Goal: Task Accomplishment & Management: Manage account settings

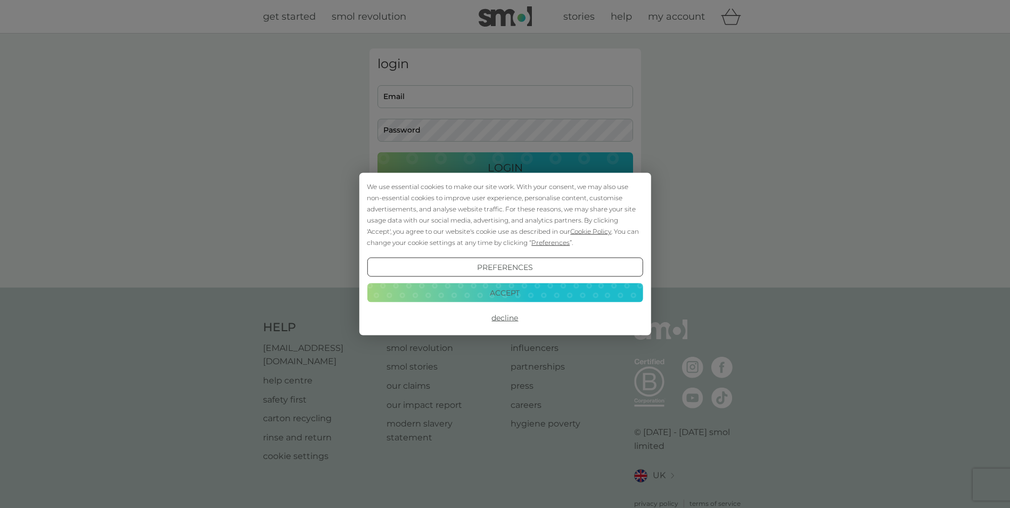
type input "[EMAIL_ADDRESS][DOMAIN_NAME]"
click at [521, 296] on button "Accept" at bounding box center [505, 292] width 276 height 19
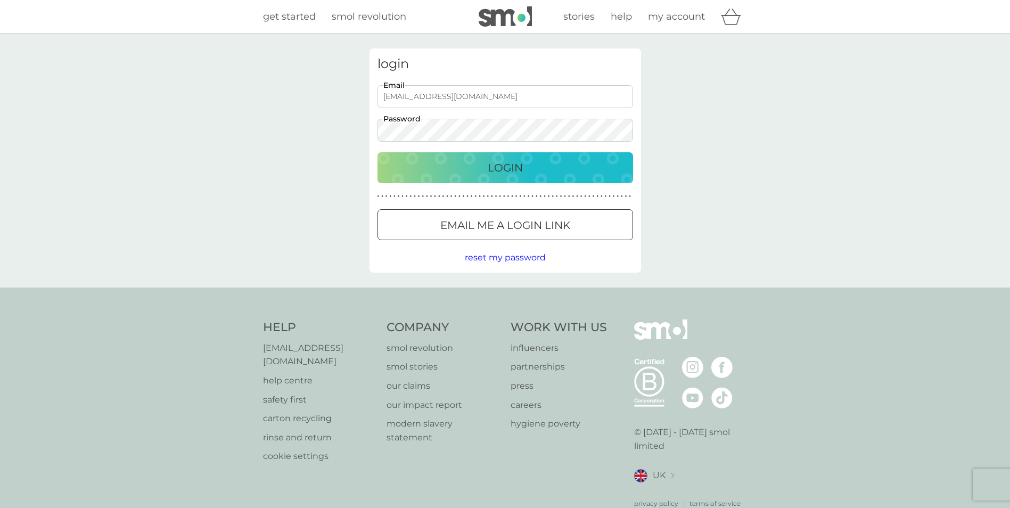
click at [518, 174] on p "Login" at bounding box center [505, 167] width 35 height 17
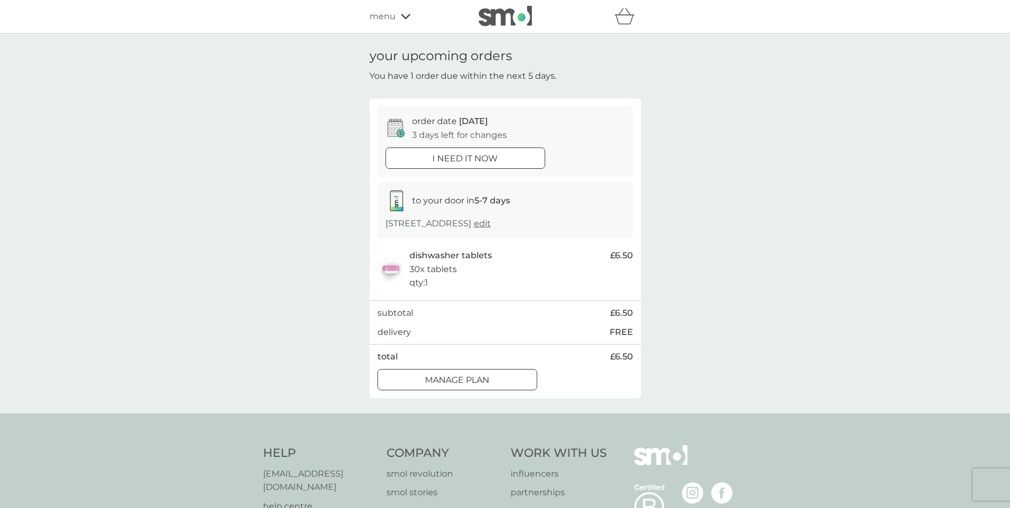
click at [490, 379] on p "Manage plan" at bounding box center [457, 380] width 64 height 14
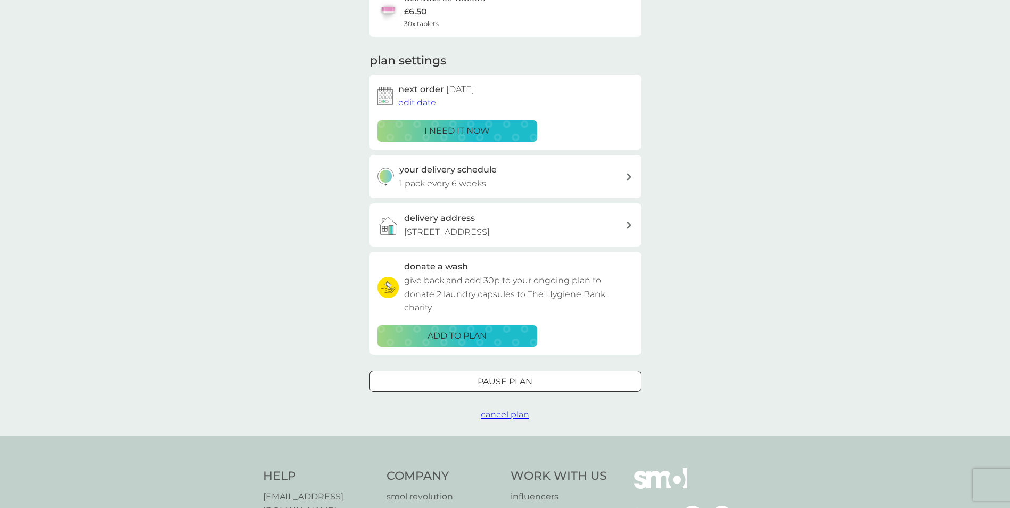
scroll to position [107, 0]
click at [502, 177] on div "your delivery schedule 1 pack every 6 weeks" at bounding box center [512, 175] width 226 height 27
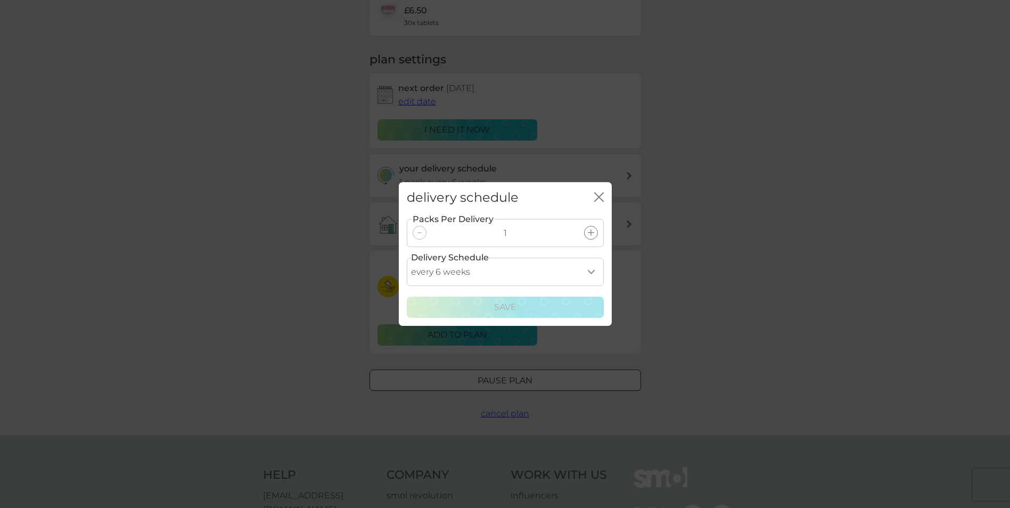
click at [519, 270] on select "every 1 week every 2 weeks every 3 weeks every 4 weeks every 5 weeks every 6 we…" at bounding box center [505, 272] width 197 height 28
select select "56"
click at [407, 258] on select "every 1 week every 2 weeks every 3 weeks every 4 weeks every 5 weeks every 6 we…" at bounding box center [505, 272] width 197 height 28
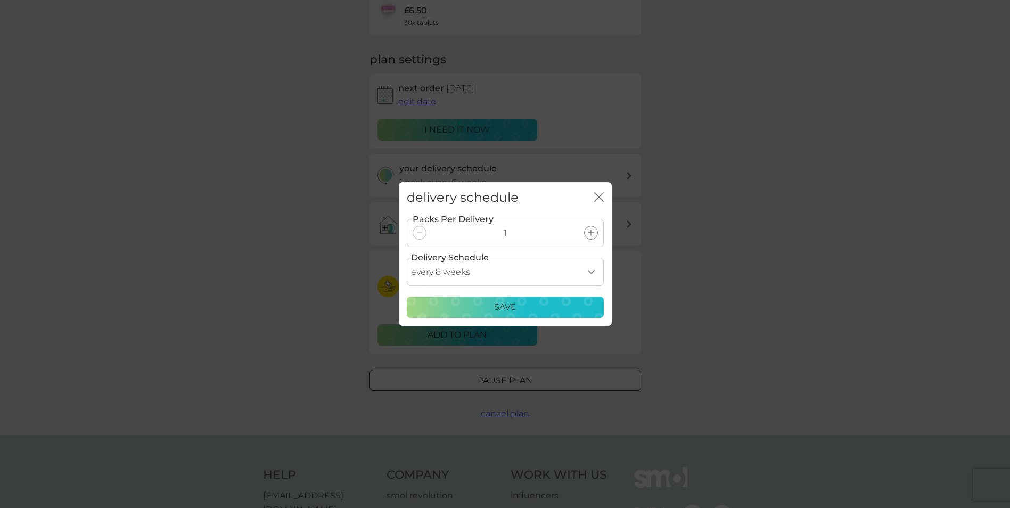
click at [525, 310] on div "Save" at bounding box center [505, 307] width 183 height 14
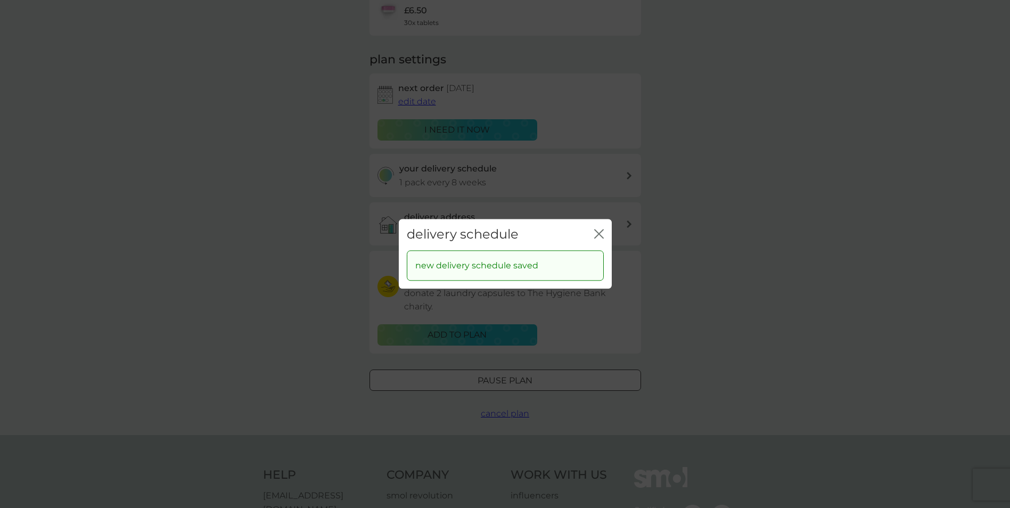
click at [602, 241] on div "close" at bounding box center [599, 234] width 10 height 15
click at [604, 233] on div "delivery schedule close" at bounding box center [505, 234] width 213 height 31
click at [599, 235] on icon "close" at bounding box center [599, 234] width 10 height 10
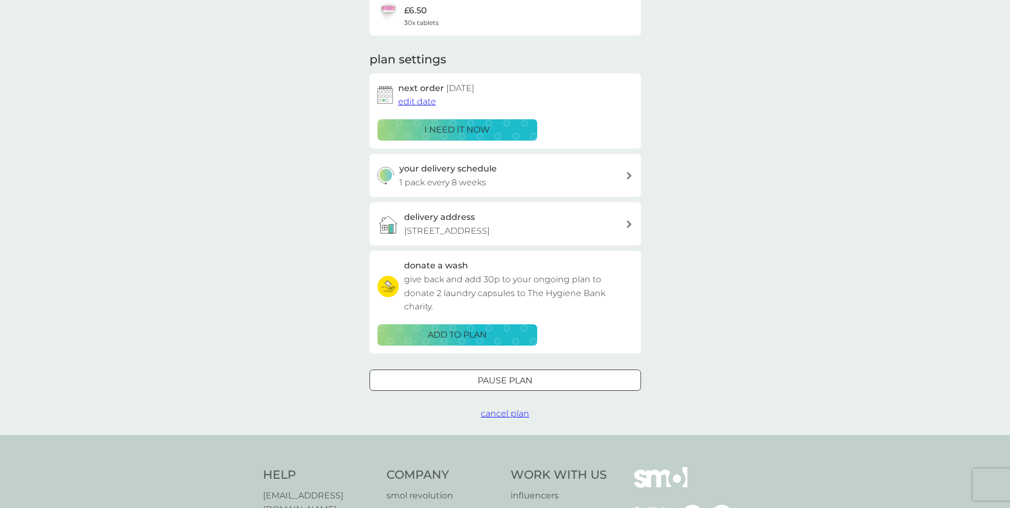
click at [427, 104] on span "edit date" at bounding box center [417, 101] width 38 height 10
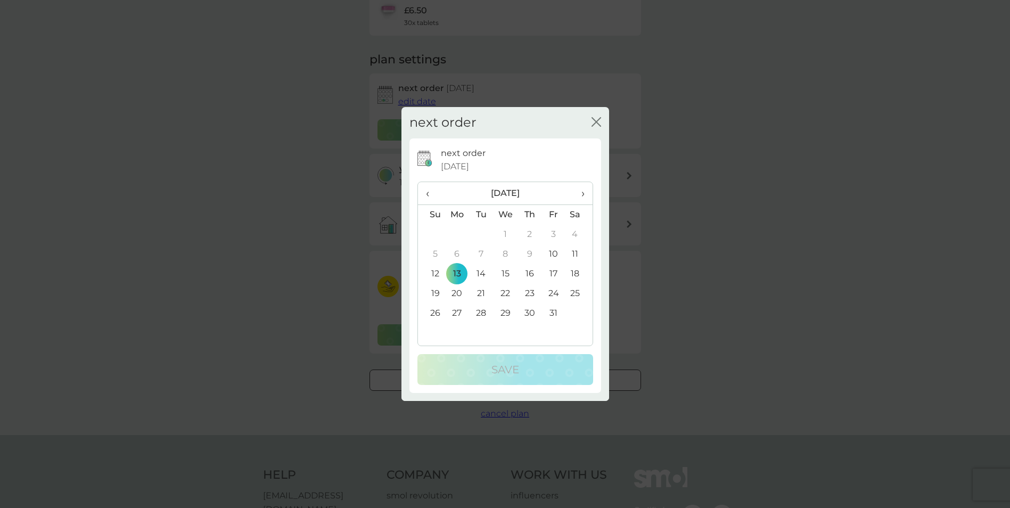
click at [460, 310] on td "27" at bounding box center [457, 314] width 25 height 20
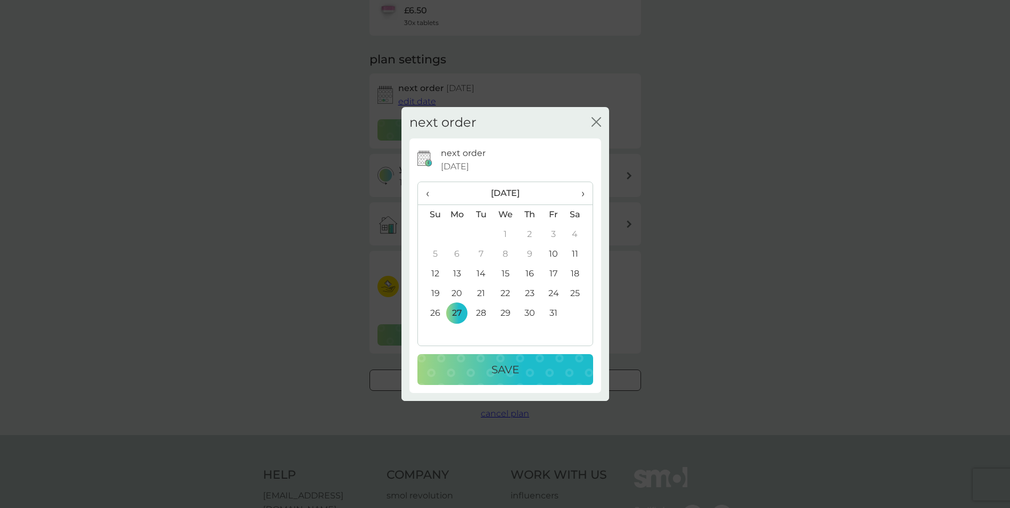
click at [513, 370] on p "Save" at bounding box center [506, 369] width 28 height 17
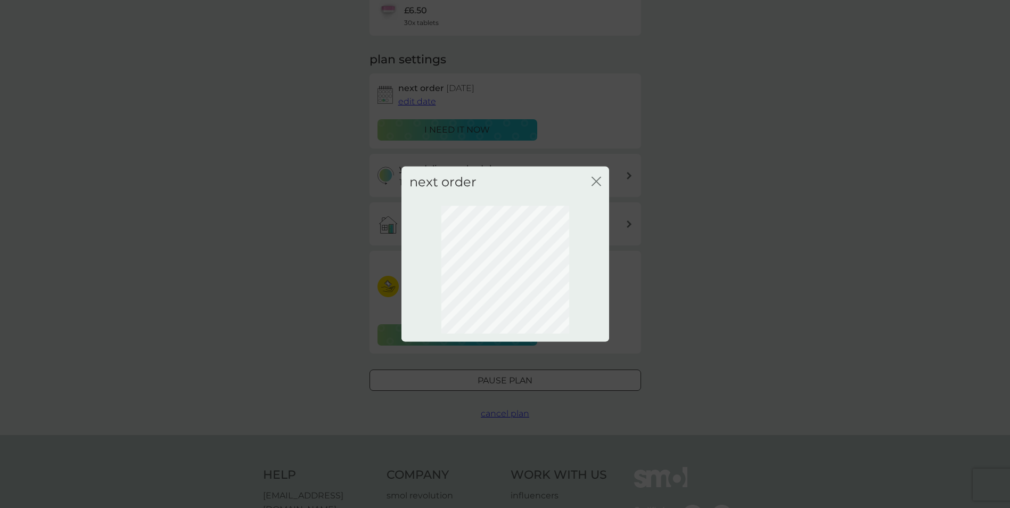
scroll to position [0, 0]
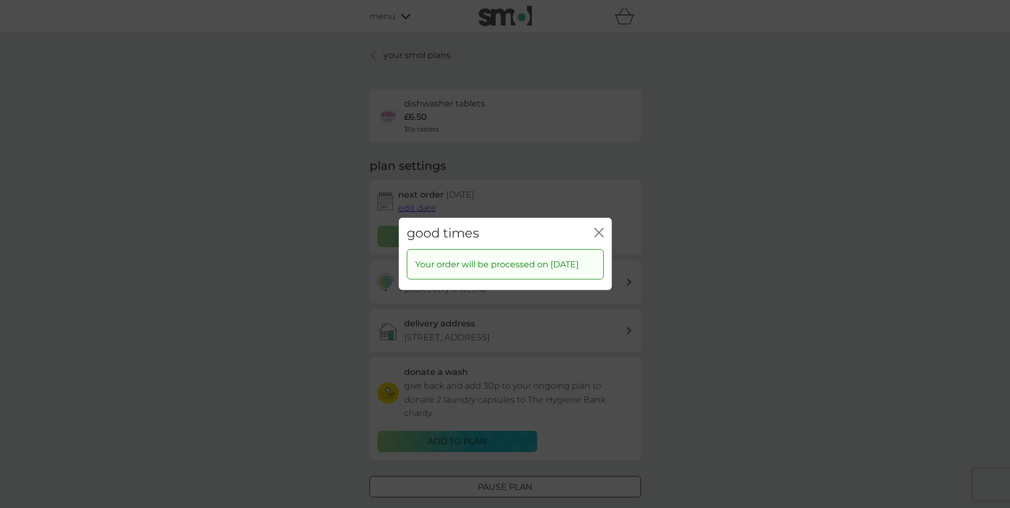
click at [596, 228] on icon "close" at bounding box center [599, 233] width 10 height 10
